Goal: Transaction & Acquisition: Purchase product/service

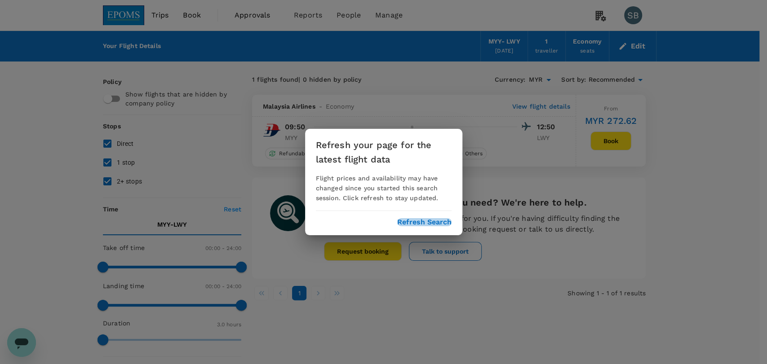
click at [442, 220] on button "Refresh Search" at bounding box center [424, 222] width 54 height 8
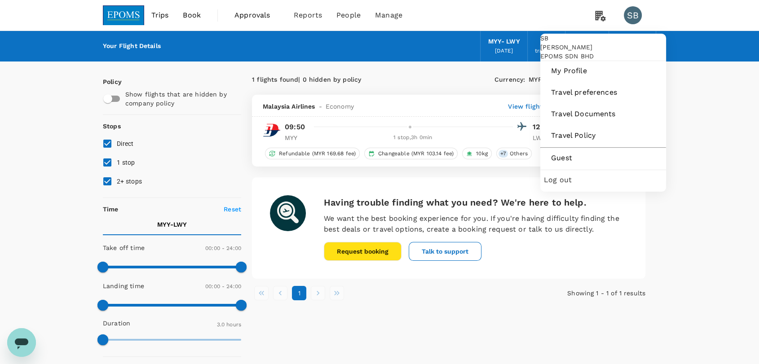
click at [631, 11] on div "SB" at bounding box center [633, 15] width 18 height 18
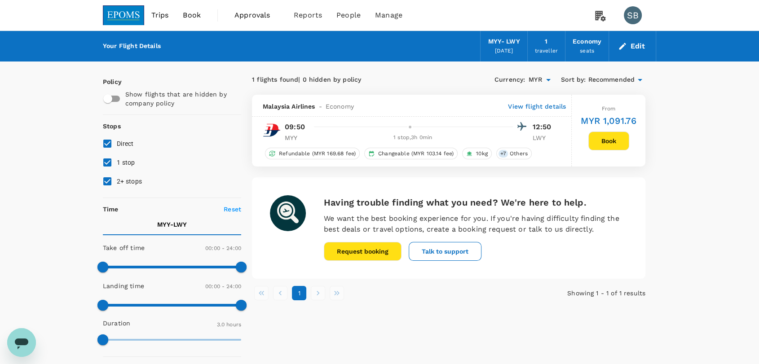
click at [631, 11] on div "SB" at bounding box center [633, 15] width 18 height 18
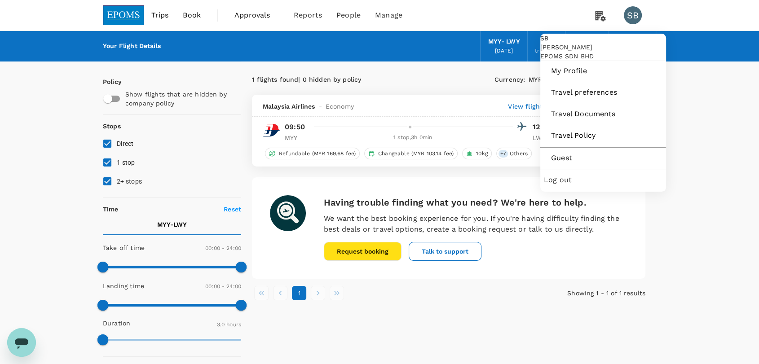
click at [602, 186] on span "Log out" at bounding box center [603, 180] width 119 height 11
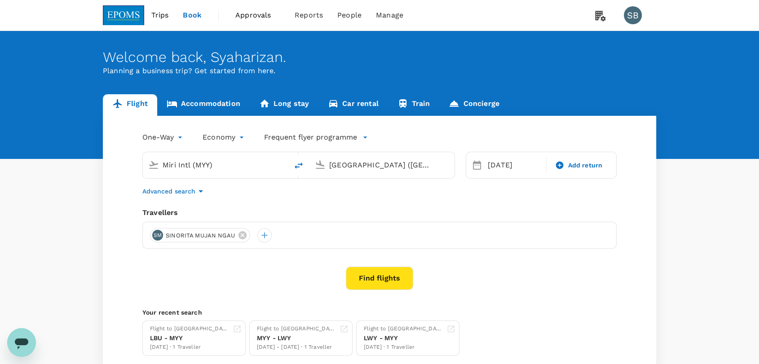
type input "Miri Intl (MYY)"
type input "[GEOGRAPHIC_DATA] ([GEOGRAPHIC_DATA])"
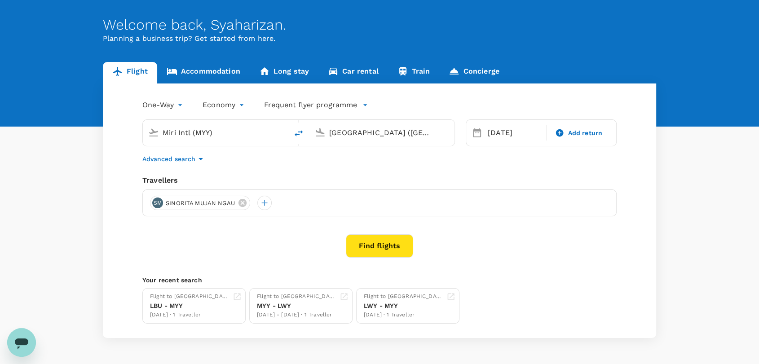
scroll to position [50, 0]
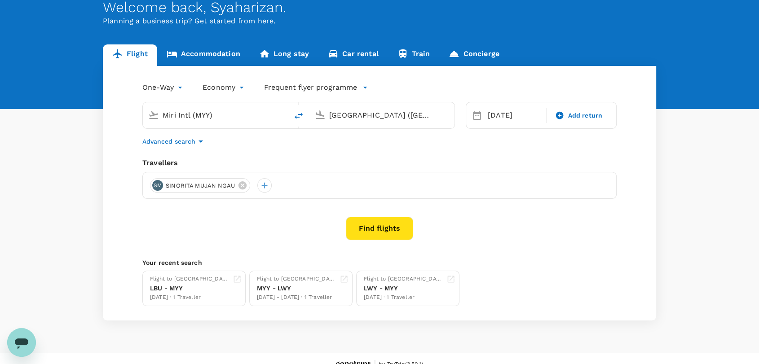
click at [165, 91] on body "Trips Book Approvals 0 Reports People Manage SB Welcome back , [GEOGRAPHIC_DATA…" at bounding box center [379, 163] width 759 height 426
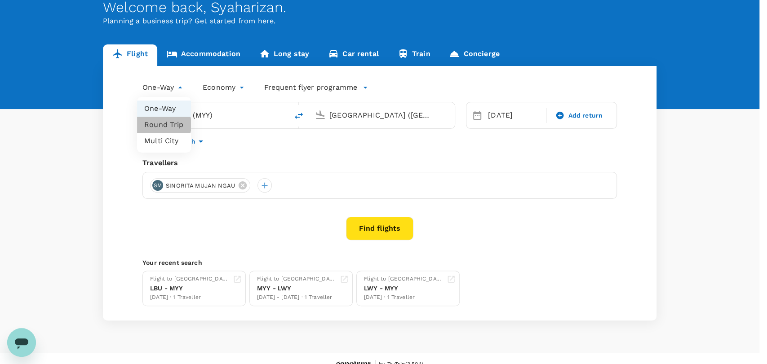
click at [156, 125] on li "Round Trip" at bounding box center [164, 125] width 54 height 16
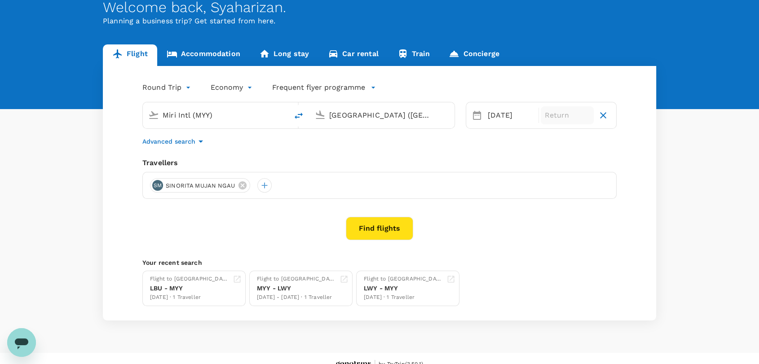
click at [547, 115] on p "Return" at bounding box center [567, 115] width 45 height 11
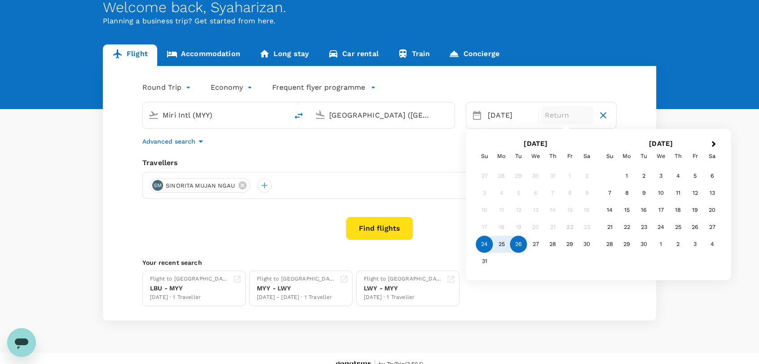
click at [523, 244] on div "26" at bounding box center [518, 244] width 17 height 17
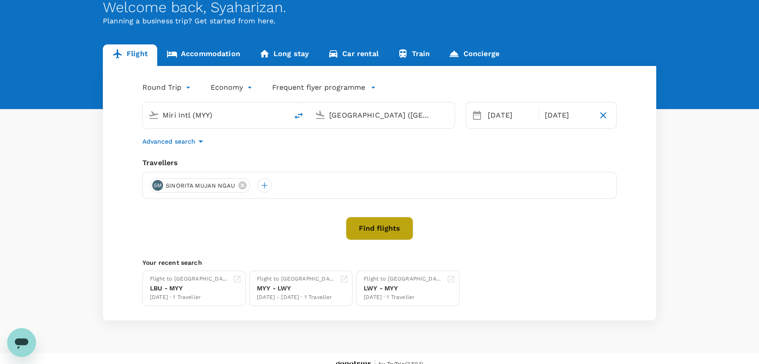
click at [383, 231] on button "Find flights" at bounding box center [379, 228] width 67 height 23
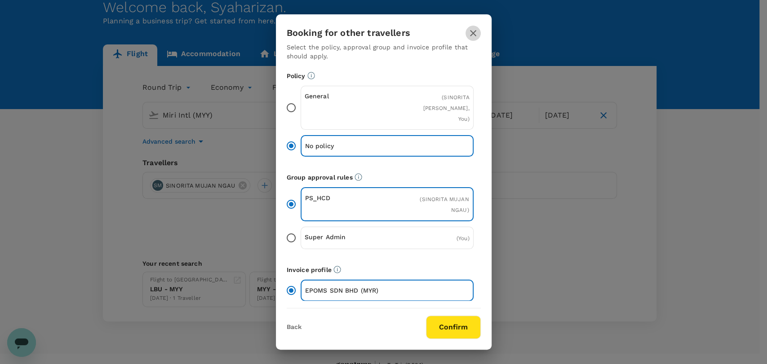
click at [469, 36] on icon "button" at bounding box center [473, 33] width 11 height 11
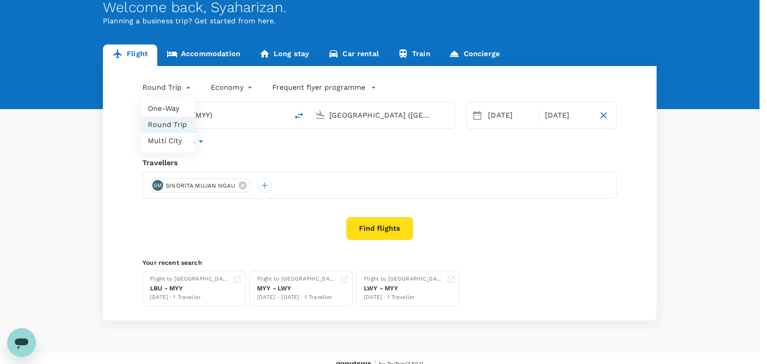
click at [172, 87] on body "Trips Book Approvals 0 Reports People Manage SB Welcome back , [GEOGRAPHIC_DATA…" at bounding box center [383, 163] width 767 height 426
click at [174, 111] on li "One-Way" at bounding box center [168, 109] width 54 height 16
type input "oneway"
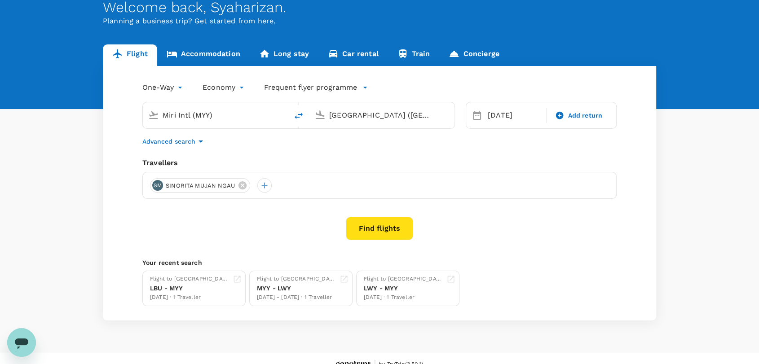
click at [373, 228] on button "Find flights" at bounding box center [379, 228] width 67 height 23
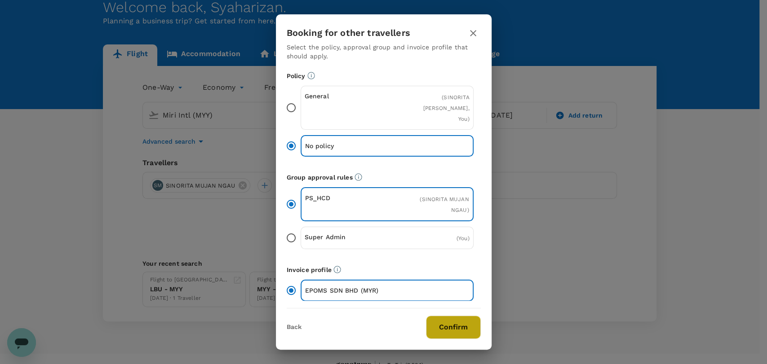
click at [452, 327] on button "Confirm" at bounding box center [453, 327] width 55 height 23
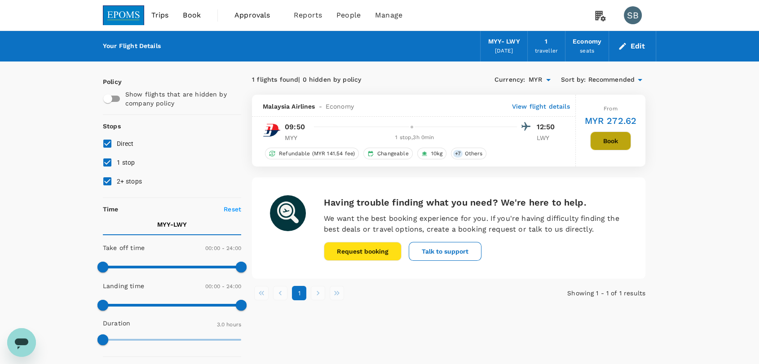
click at [620, 144] on button "Book" at bounding box center [610, 141] width 41 height 19
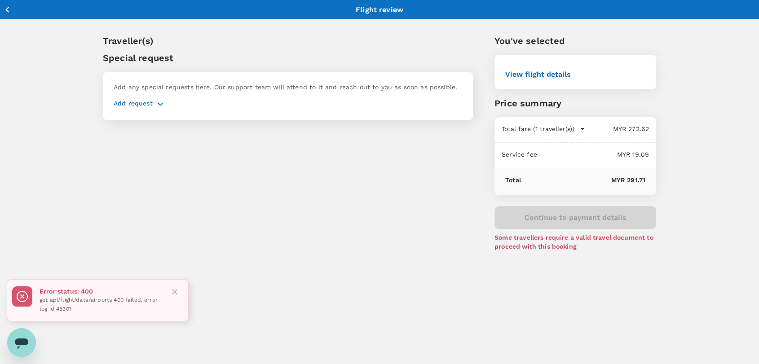
click at [9, 17] on div "Back to flight results Flight review" at bounding box center [379, 9] width 759 height 19
click at [5, 5] on icon "button" at bounding box center [7, 9] width 11 height 11
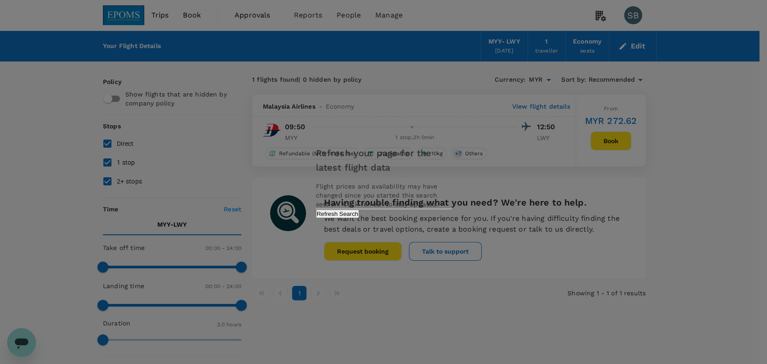
click at [359, 218] on button "Refresh Search" at bounding box center [338, 214] width 44 height 9
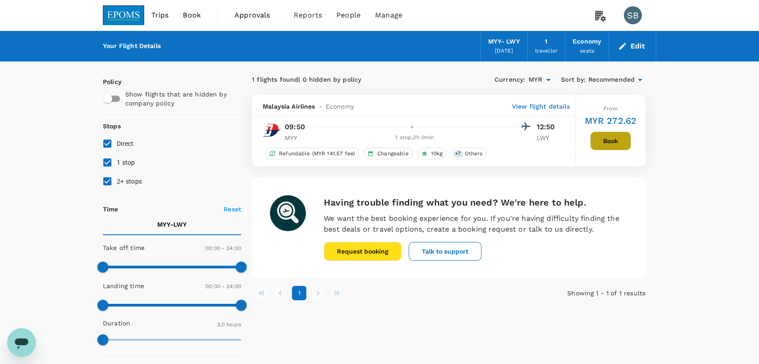
click at [622, 143] on button "Book" at bounding box center [610, 141] width 41 height 19
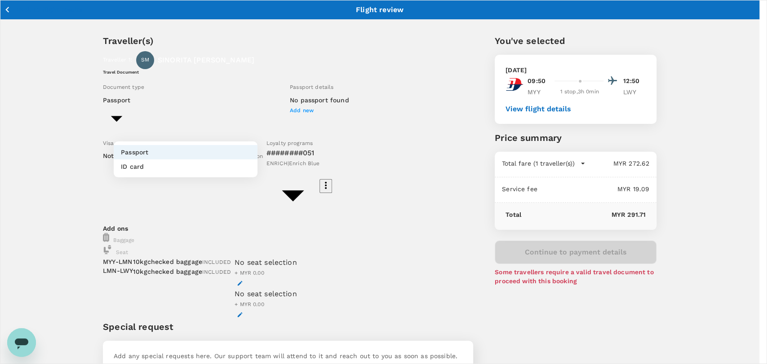
click at [235, 130] on body "Back to flight results Flight review Traveller(s) Traveller 1 : SM SINORITA MUJ…" at bounding box center [383, 212] width 767 height 424
click at [226, 165] on li "ID card" at bounding box center [186, 166] width 144 height 14
type input "Id card"
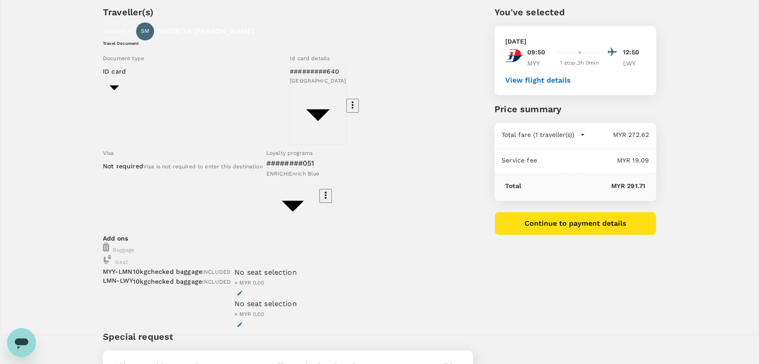
scroll to position [46, 0]
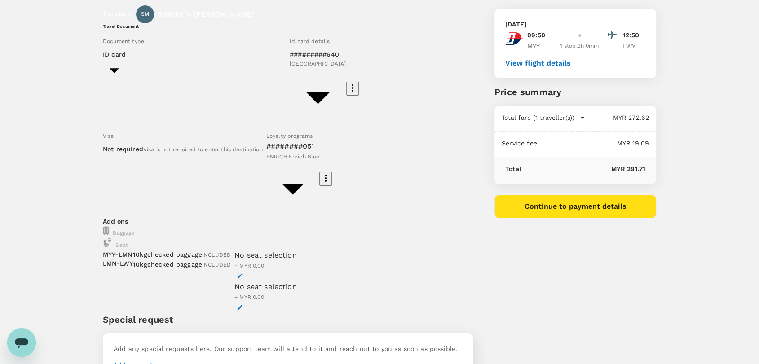
click at [545, 212] on button "Continue to payment details" at bounding box center [576, 206] width 162 height 23
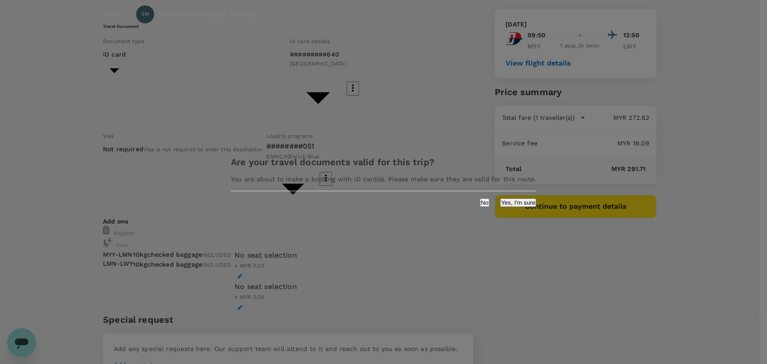
click at [500, 207] on button "Yes, I'm sure" at bounding box center [518, 203] width 36 height 9
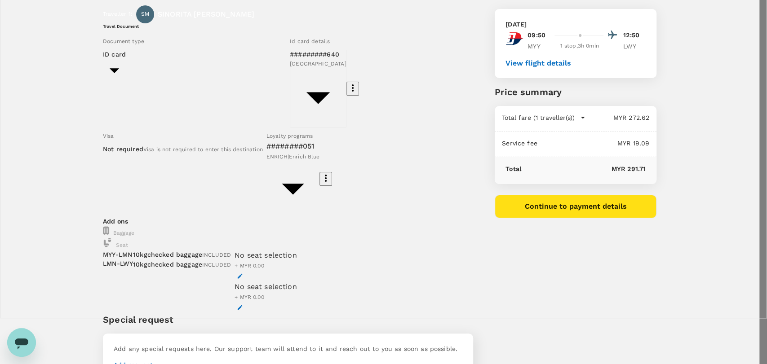
type input "9ea61a02-274a-4f65-9d5b-ca51ac7b2cfc"
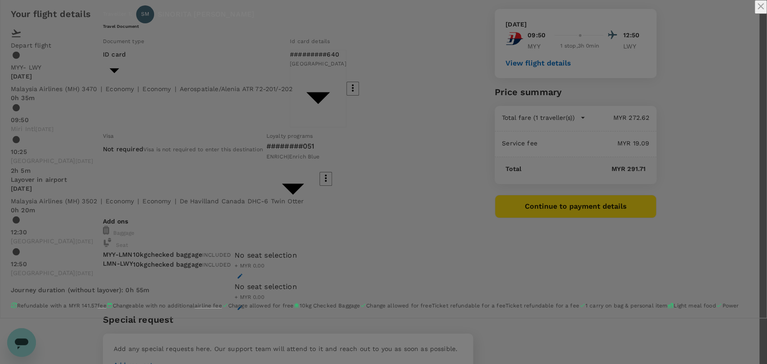
click at [755, 12] on icon "close" at bounding box center [760, 6] width 11 height 11
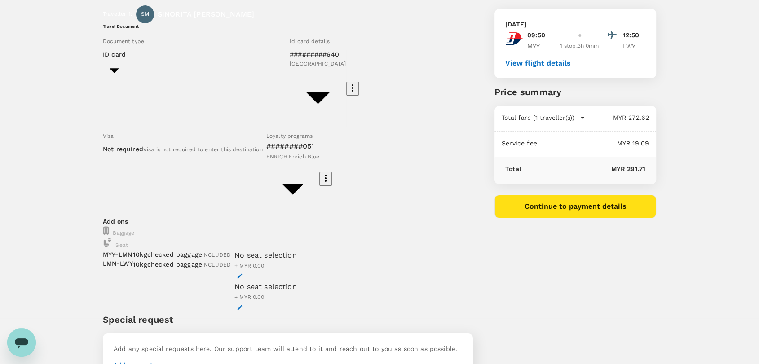
click at [144, 361] on p "Add request" at bounding box center [133, 366] width 39 height 11
click at [155, 361] on icon "button" at bounding box center [160, 366] width 11 height 11
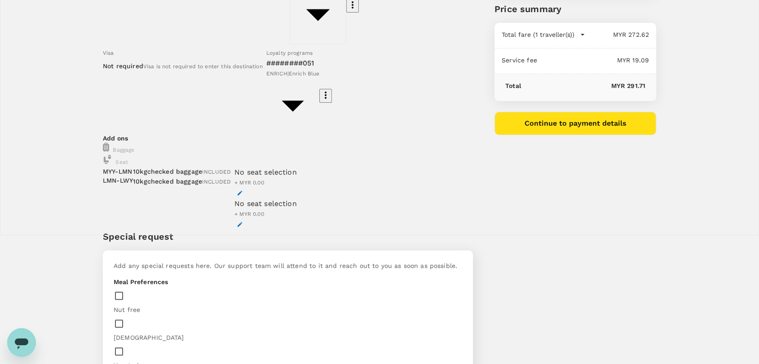
scroll to position [189, 0]
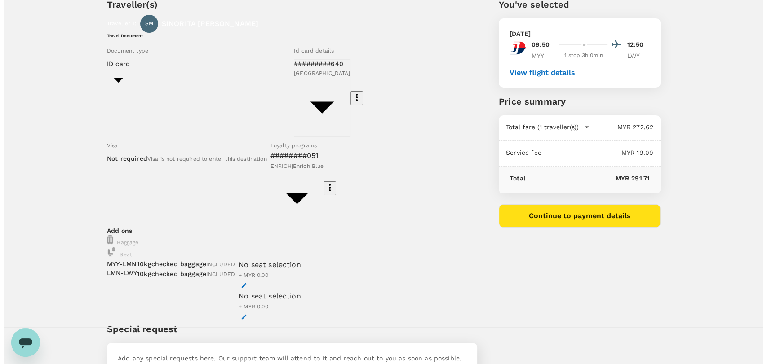
scroll to position [0, 0]
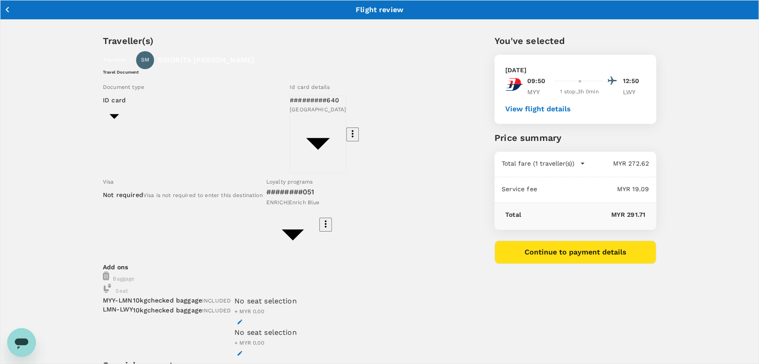
type textarea "Please change the Service Fee from 7% to 9% for analog+ fee"
click at [558, 260] on button "Continue to payment details" at bounding box center [576, 252] width 162 height 23
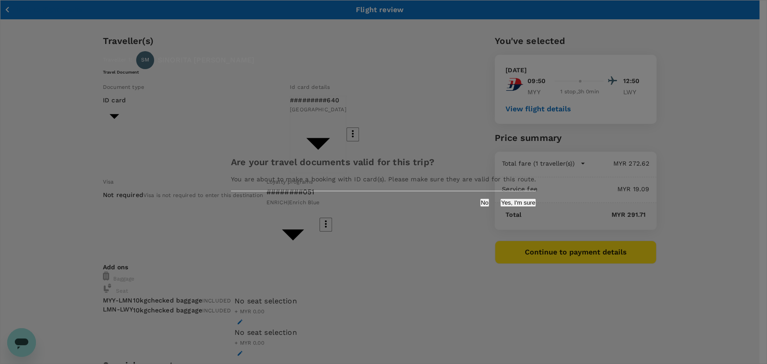
click at [488, 211] on div "Are your travel documents valid for this trip? You are about to make a booking …" at bounding box center [383, 181] width 327 height 71
click at [500, 206] on button "Yes, I'm sure" at bounding box center [518, 203] width 36 height 9
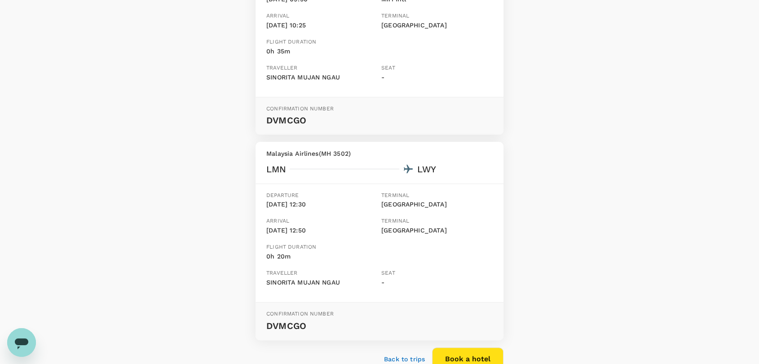
scroll to position [249, 0]
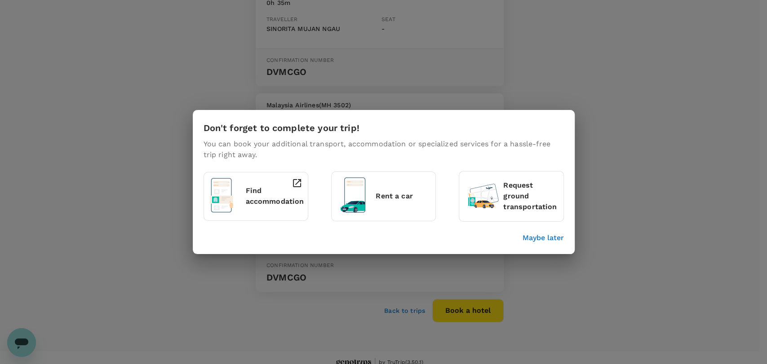
click at [532, 243] on p "Maybe later" at bounding box center [543, 238] width 41 height 11
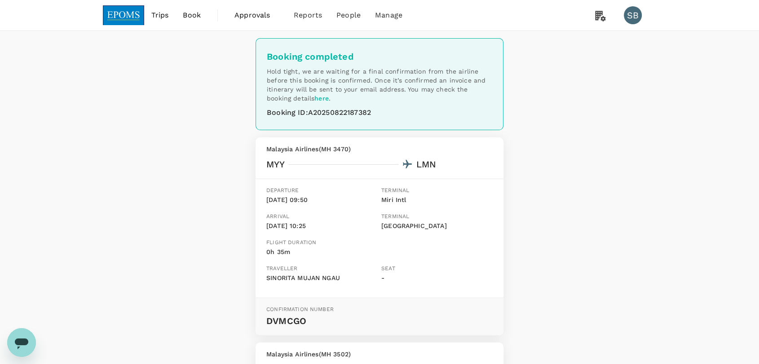
scroll to position [0, 0]
click at [157, 15] on span "Trips" at bounding box center [160, 15] width 18 height 11
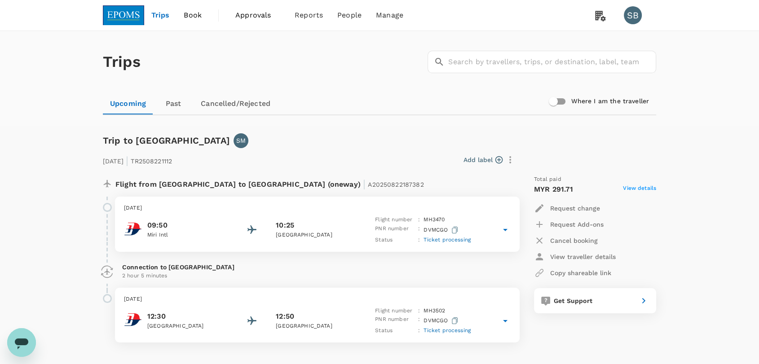
click at [345, 207] on p "[DATE]" at bounding box center [317, 208] width 387 height 9
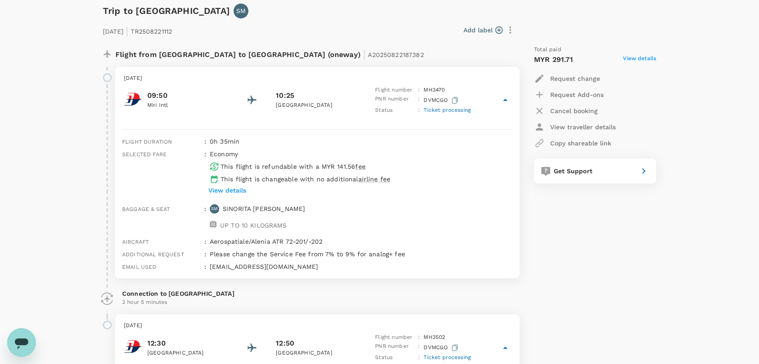
scroll to position [150, 0]
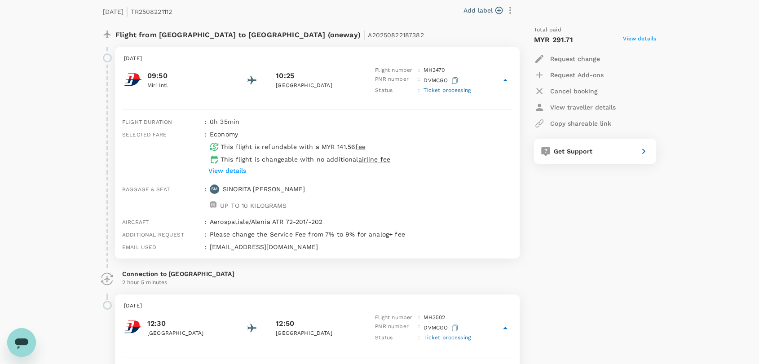
click at [334, 55] on p "[DATE]" at bounding box center [317, 58] width 387 height 9
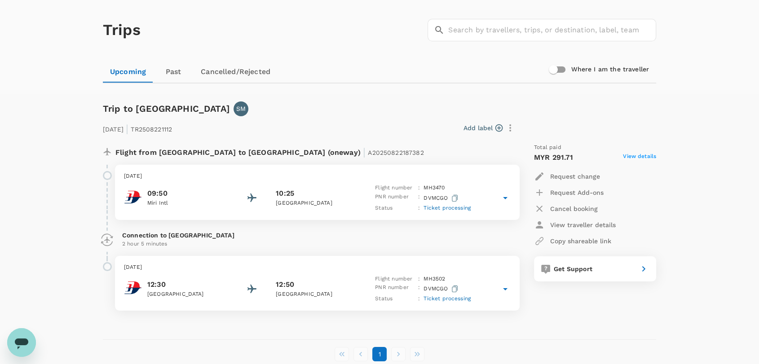
scroll to position [31, 0]
click at [393, 261] on div "Sunday, 24 Aug 2025 12:30 Limbang Airport 12:50 Lawas Airport Flight number : M…" at bounding box center [317, 284] width 405 height 55
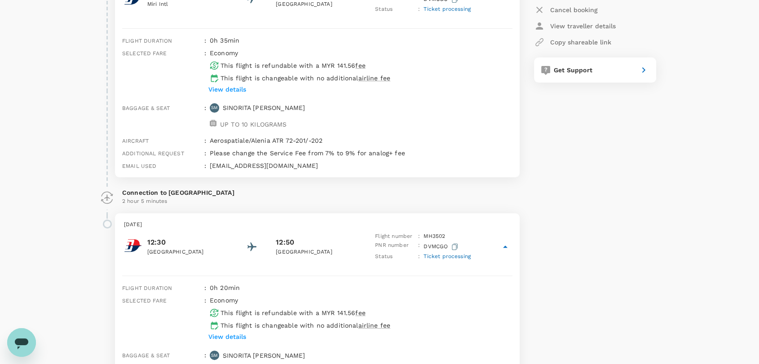
scroll to position [0, 0]
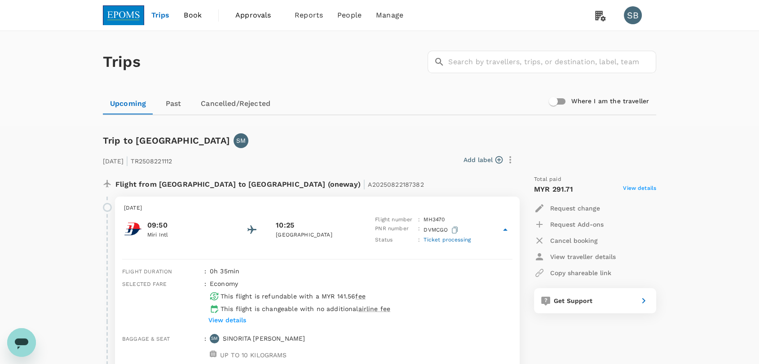
click at [129, 20] on img at bounding box center [123, 15] width 41 height 20
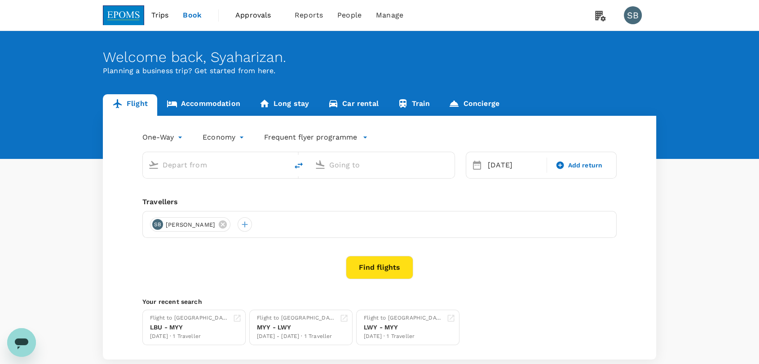
type input "Miri Intl (MYY)"
type input "[GEOGRAPHIC_DATA] ([GEOGRAPHIC_DATA])"
type input "Miri Intl (MYY)"
type input "[GEOGRAPHIC_DATA] ([GEOGRAPHIC_DATA])"
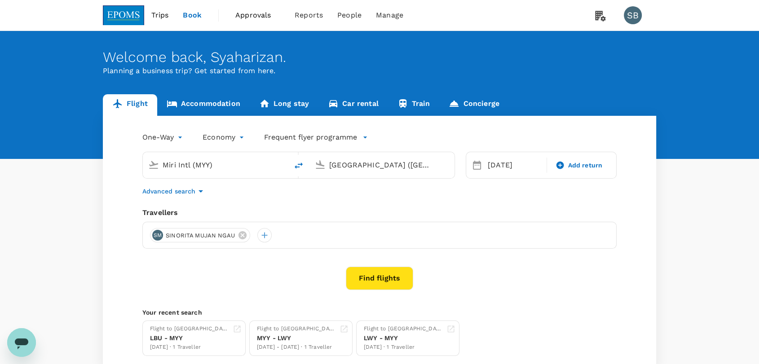
click at [302, 167] on icon "delete" at bounding box center [298, 165] width 11 height 11
type input "[GEOGRAPHIC_DATA] ([GEOGRAPHIC_DATA])"
click at [337, 159] on input "Miri Intl (MYY)" at bounding box center [382, 165] width 106 height 14
click at [369, 174] on div "Miri Intl (MYY)" at bounding box center [382, 165] width 145 height 26
click at [368, 168] on input "Miri Intl (MYY)" at bounding box center [382, 165] width 106 height 14
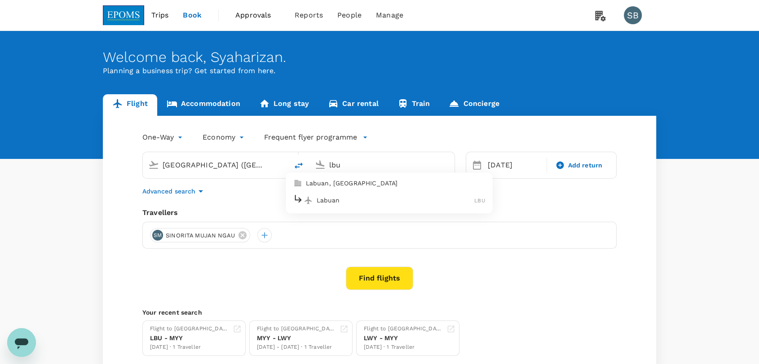
click at [354, 203] on p "Labuan" at bounding box center [396, 200] width 158 height 9
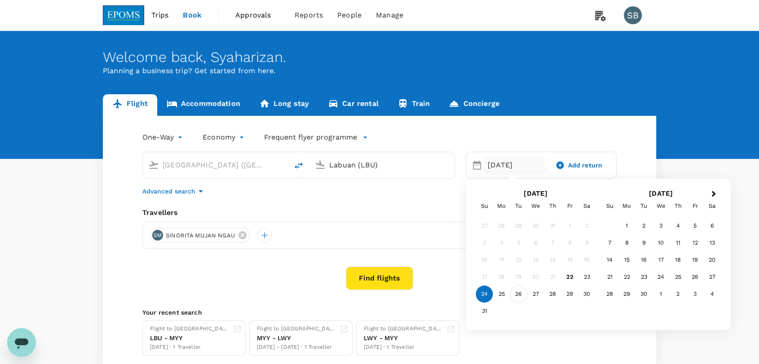
type input "Labuan (LBU)"
click at [518, 295] on div "26" at bounding box center [518, 294] width 17 height 17
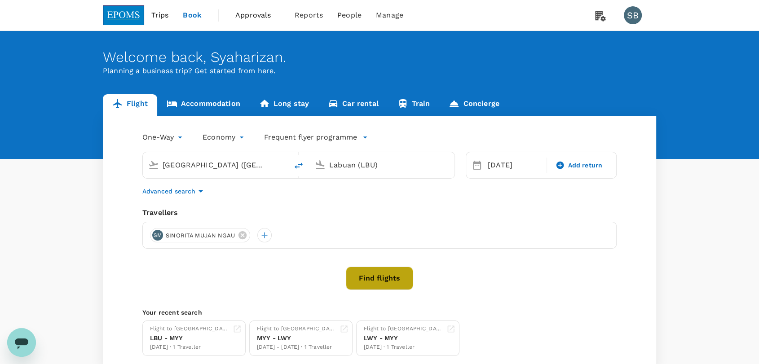
click at [375, 277] on button "Find flights" at bounding box center [379, 278] width 67 height 23
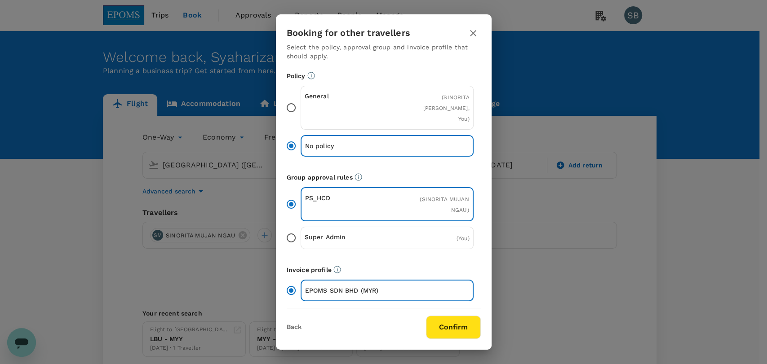
click at [455, 325] on button "Confirm" at bounding box center [453, 327] width 55 height 23
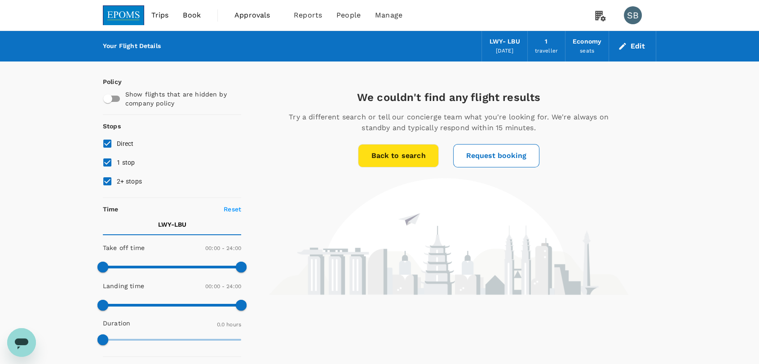
click at [123, 8] on img at bounding box center [123, 15] width 41 height 20
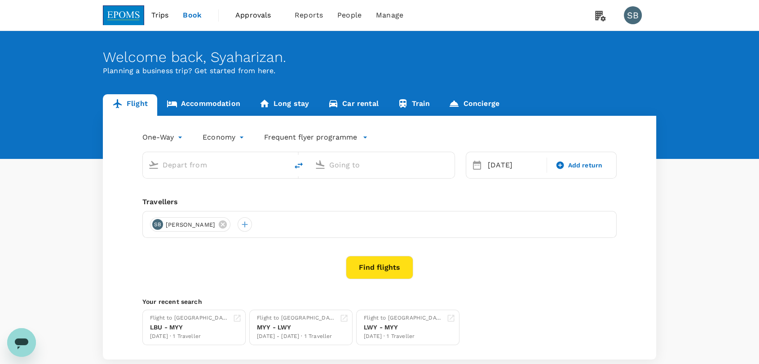
type input "[GEOGRAPHIC_DATA] ([GEOGRAPHIC_DATA])"
type input "Labuan (LBU)"
type input "[GEOGRAPHIC_DATA] ([GEOGRAPHIC_DATA])"
type input "Labuan (LBU)"
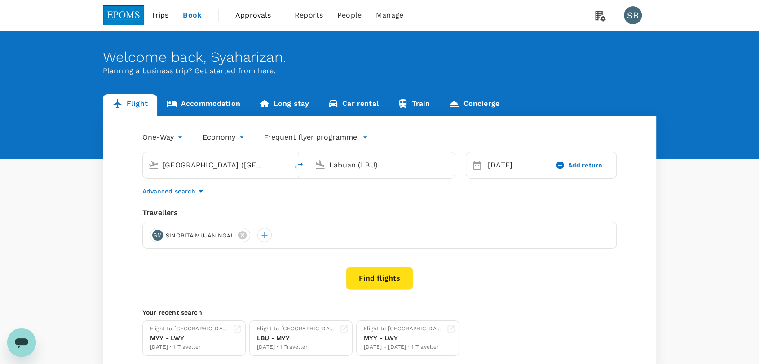
click at [220, 156] on div "[GEOGRAPHIC_DATA] ([GEOGRAPHIC_DATA])" at bounding box center [221, 164] width 124 height 18
click at [245, 203] on p "Miri Intl" at bounding box center [229, 200] width 158 height 9
type input "Miri Intl (MYY)"
click at [391, 278] on button "Find flights" at bounding box center [379, 278] width 67 height 23
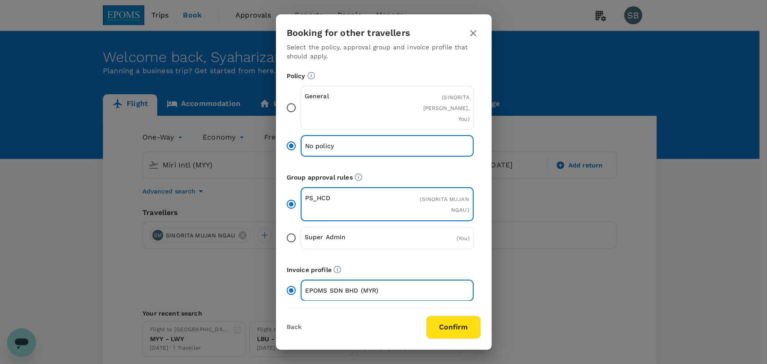
click at [453, 332] on button "Confirm" at bounding box center [453, 327] width 55 height 23
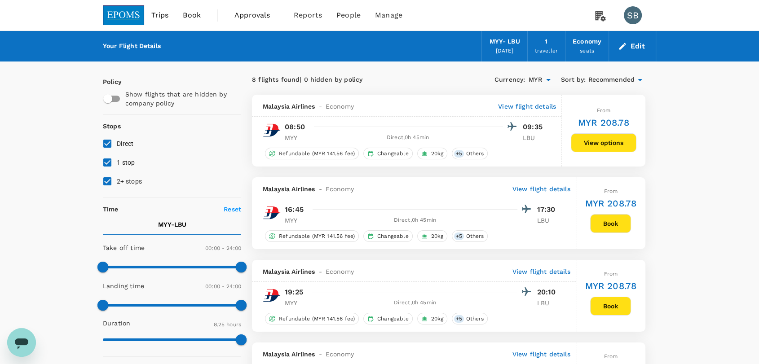
click at [593, 81] on span "Recommended" at bounding box center [611, 80] width 47 height 10
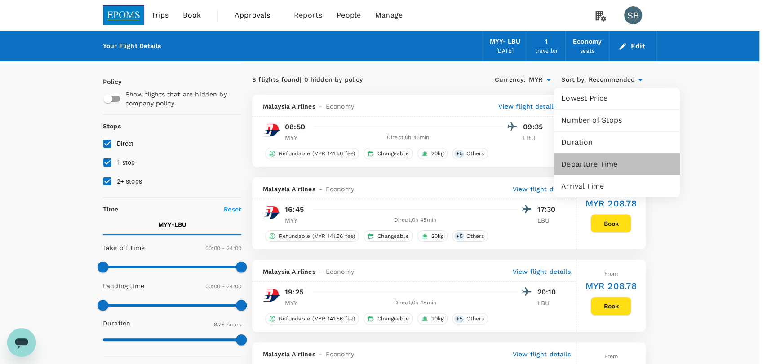
click at [589, 162] on span "Departure Time" at bounding box center [616, 164] width 111 height 11
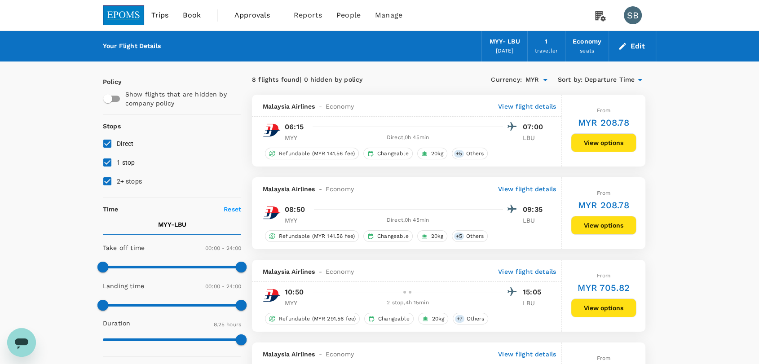
click at [104, 182] on input "2+ stops" at bounding box center [107, 181] width 19 height 19
checkbox input "false"
click at [104, 163] on input "1 stop" at bounding box center [107, 162] width 19 height 19
checkbox input "false"
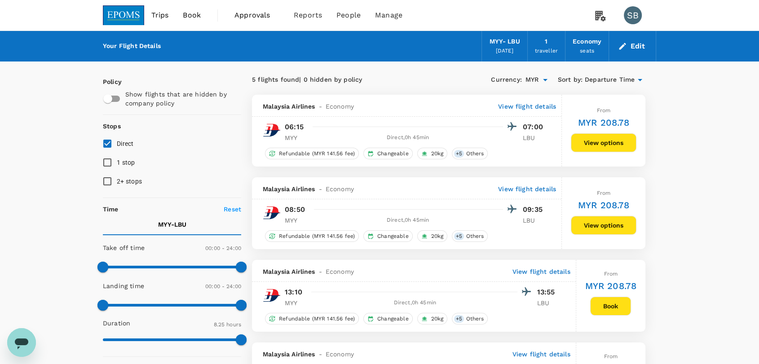
click at [114, 15] on img at bounding box center [123, 15] width 41 height 20
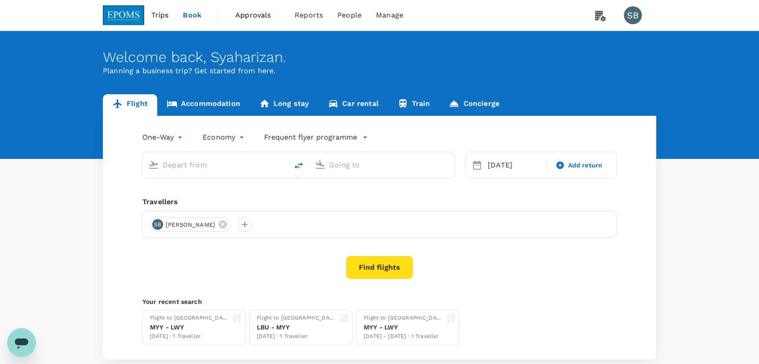
type input "Miri Intl (MYY)"
type input "Labuan (LBU)"
type input "Miri Intl (MYY)"
type input "Labuan (LBU)"
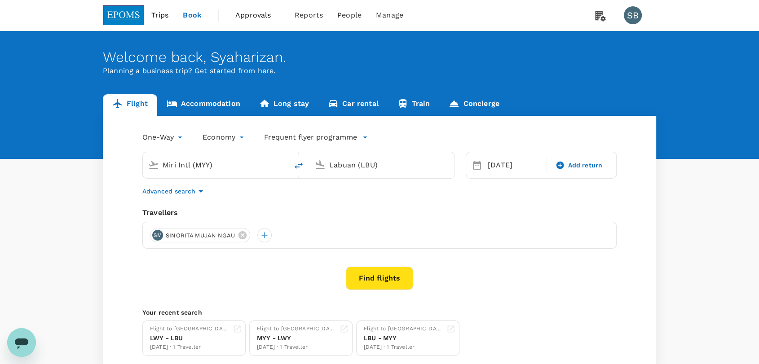
drag, startPoint x: 302, startPoint y: 168, endPoint x: 370, endPoint y: 206, distance: 77.6
click at [301, 168] on icon "delete" at bounding box center [298, 165] width 11 height 11
type input "Labuan (LBU)"
type input "Miri Intl (MYY)"
click at [376, 275] on button "Find flights" at bounding box center [379, 278] width 67 height 23
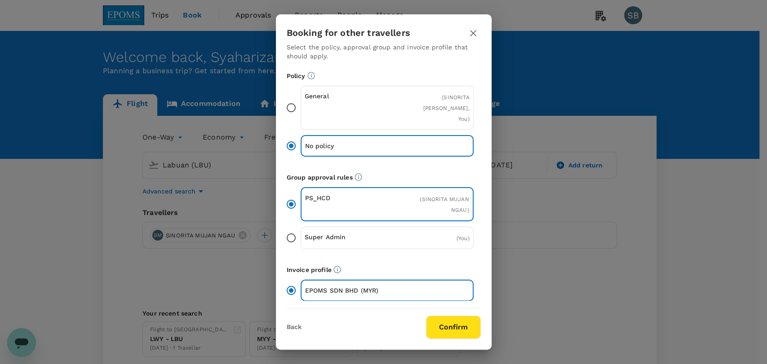
click at [466, 324] on button "Confirm" at bounding box center [453, 327] width 55 height 23
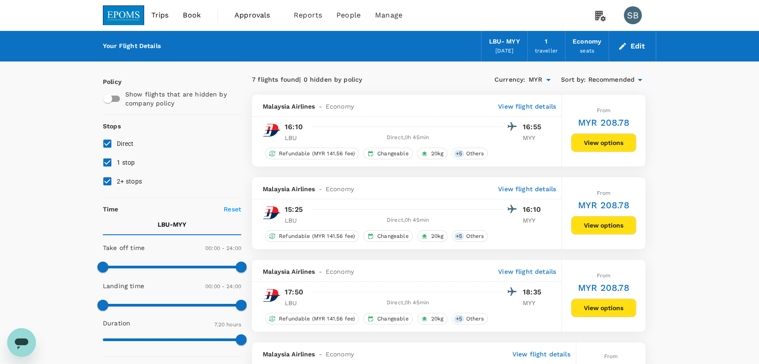
scroll to position [50, 0]
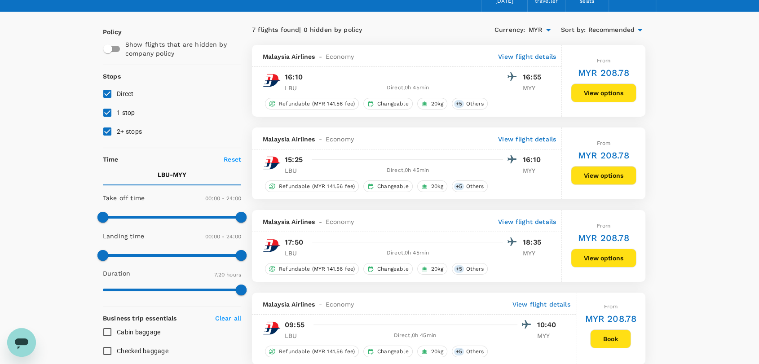
click at [587, 263] on button "View options" at bounding box center [604, 258] width 66 height 19
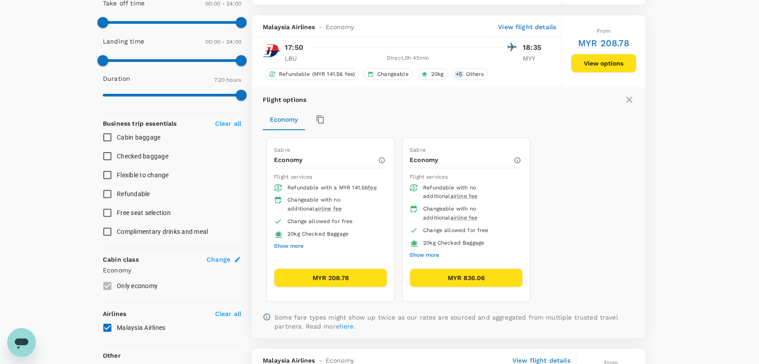
scroll to position [260, 0]
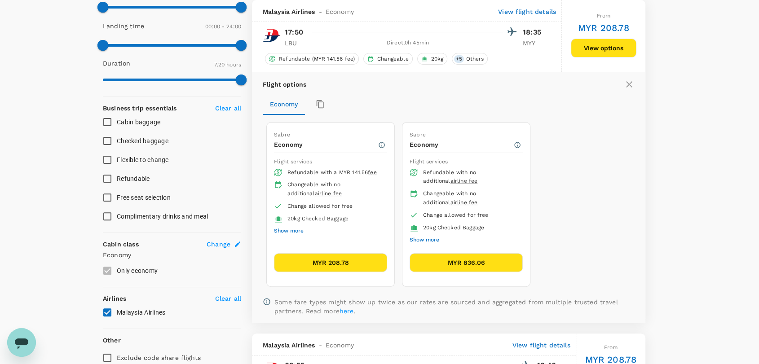
click at [338, 254] on button "MYR 208.78" at bounding box center [330, 262] width 113 height 19
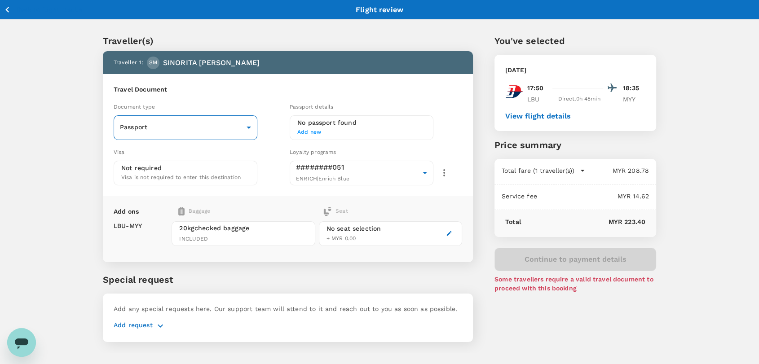
click at [190, 125] on body "Back to flight results Flight review Traveller(s) Traveller 1 : SM SINORITA MUJ…" at bounding box center [379, 194] width 759 height 388
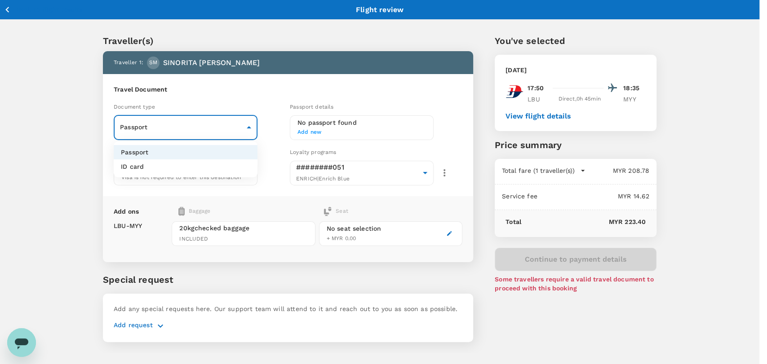
click at [189, 161] on li "ID card" at bounding box center [186, 166] width 144 height 14
type input "Id card"
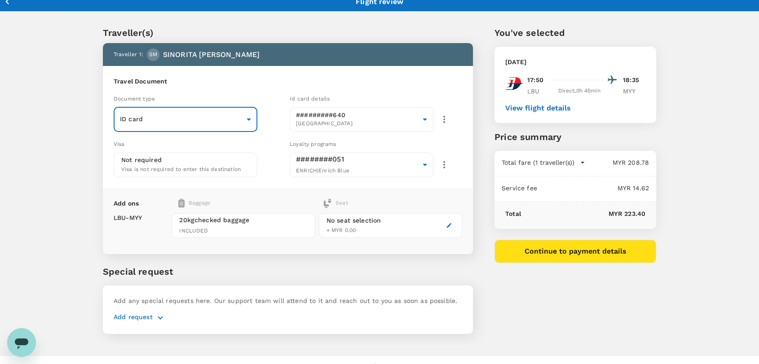
scroll to position [23, 0]
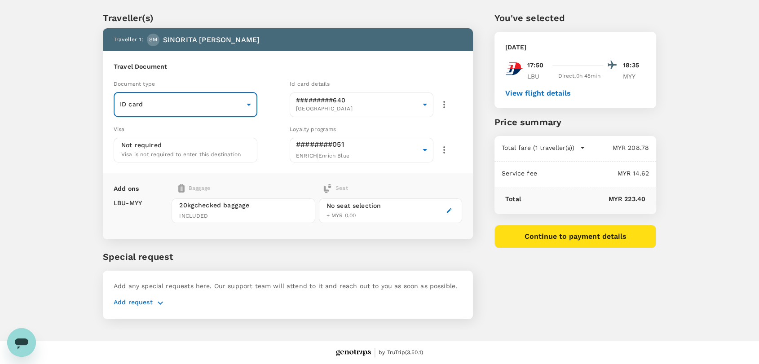
click at [133, 294] on div "Add request" at bounding box center [288, 301] width 349 height 14
click at [132, 301] on p "Add request" at bounding box center [133, 303] width 39 height 11
click at [159, 301] on icon "button" at bounding box center [160, 302] width 5 height 3
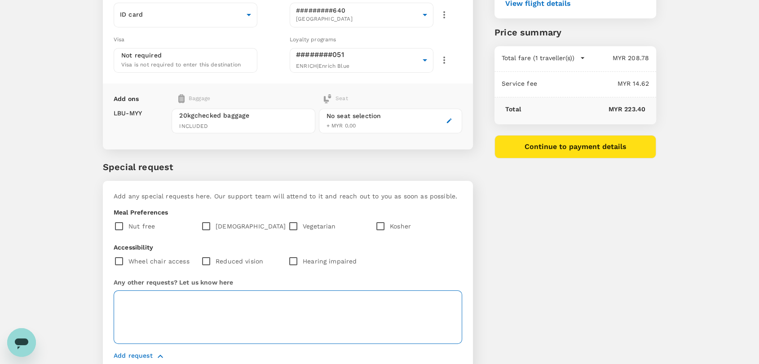
scroll to position [154, 0]
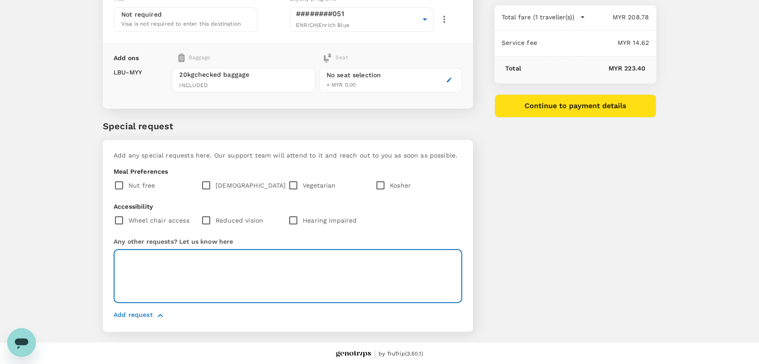
click at [201, 279] on textarea at bounding box center [288, 276] width 349 height 53
paste textarea "from 7% to 9% for the Analog+ fee."
click at [120, 260] on textarea "from 7% to 9% for the Analog+ fee." at bounding box center [288, 276] width 349 height 53
click at [290, 267] on textarea "please change the services fee from 7% to 9% for the Analog+ fee." at bounding box center [288, 276] width 349 height 53
click at [292, 267] on textarea "please change the services fee from 7% to 9% for the Analog+ fee." at bounding box center [288, 276] width 349 height 53
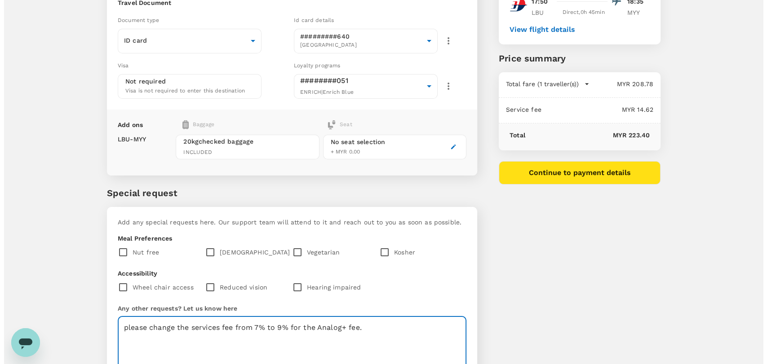
scroll to position [4, 0]
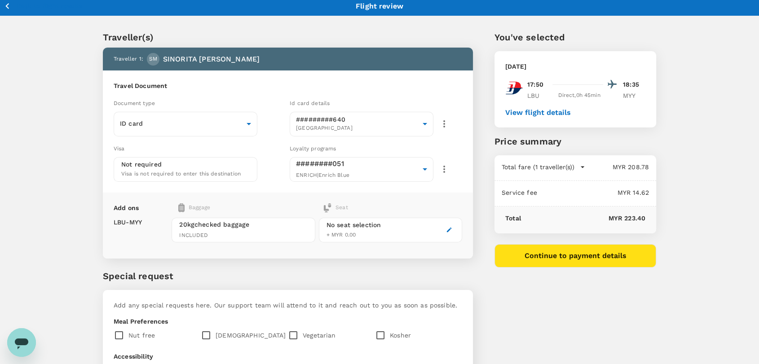
type textarea "please change the services fee from 7% to 9% for the Analog+ fee."
click at [553, 259] on button "Continue to payment details" at bounding box center [576, 255] width 162 height 23
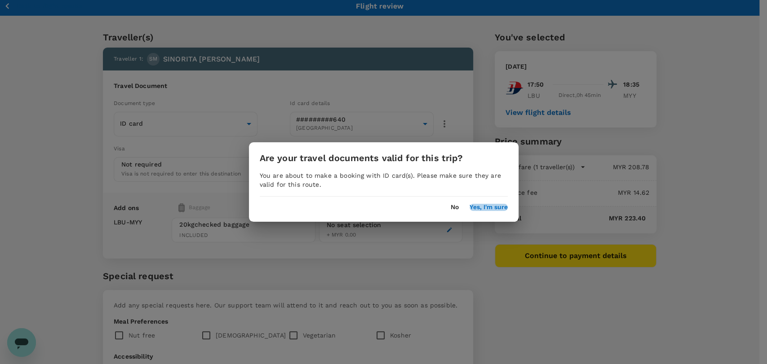
click at [496, 204] on button "Yes, I'm sure" at bounding box center [488, 207] width 38 height 7
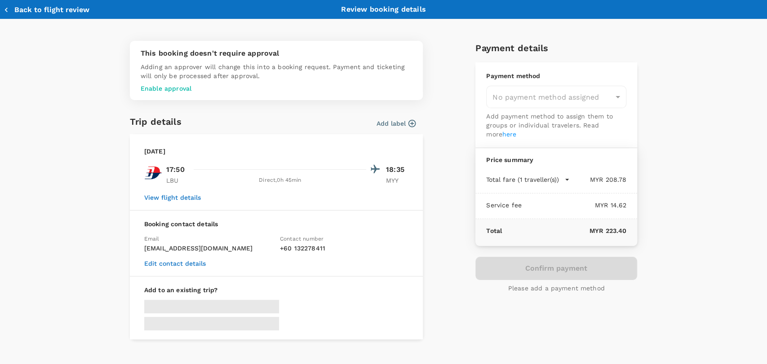
type input "9ea61a02-274a-4f65-9d5b-ca51ac7b2cfc"
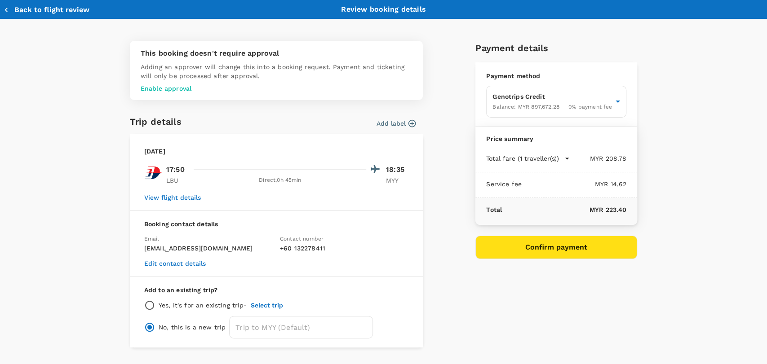
click at [539, 247] on button "Confirm payment" at bounding box center [556, 247] width 162 height 23
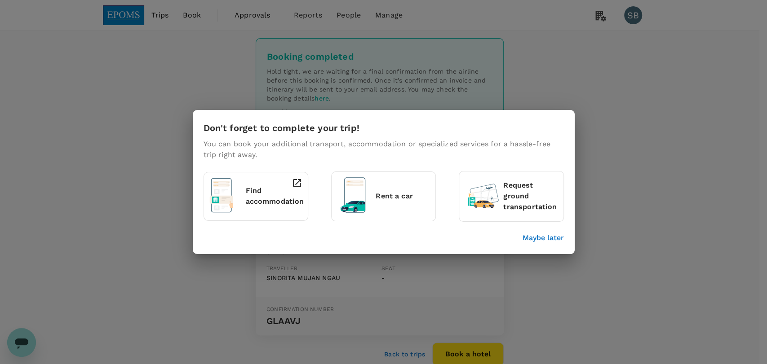
click at [540, 239] on p "Maybe later" at bounding box center [543, 238] width 41 height 11
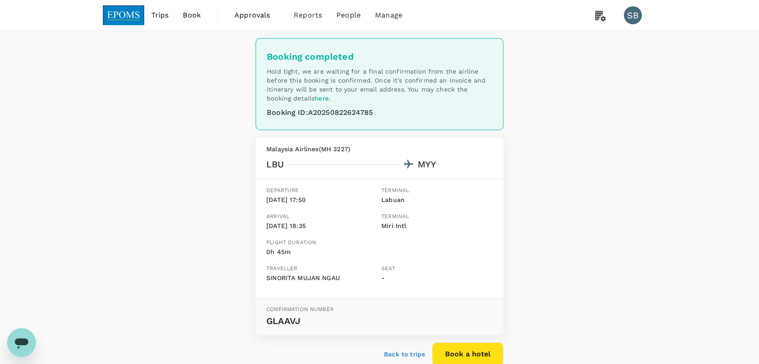
drag, startPoint x: 138, startPoint y: 14, endPoint x: 106, endPoint y: 1, distance: 34.2
click at [137, 15] on img at bounding box center [123, 15] width 41 height 20
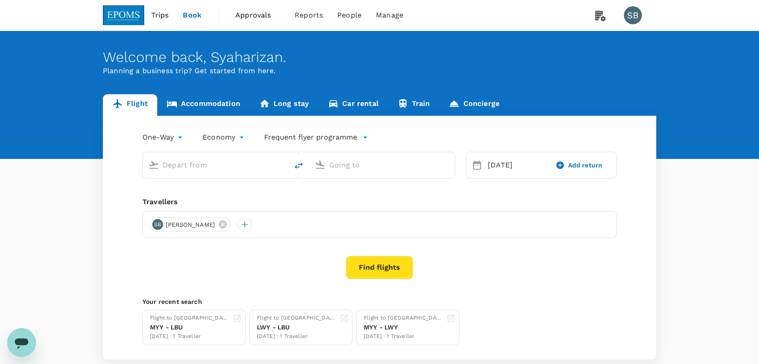
type input "Labuan (LBU)"
type input "Miri Intl (MYY)"
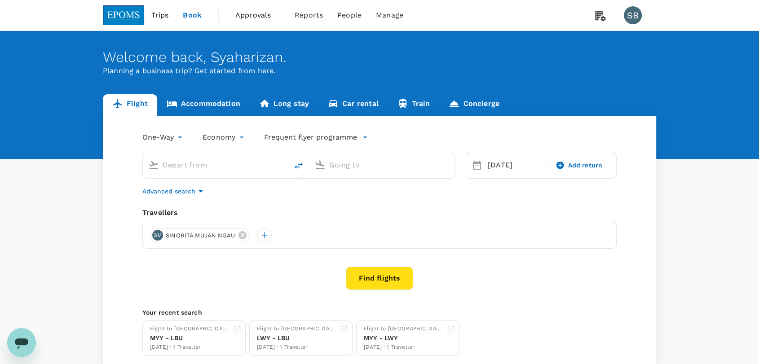
type input "Labuan (LBU)"
type input "Miri Intl (MYY)"
